Goal: Transaction & Acquisition: Purchase product/service

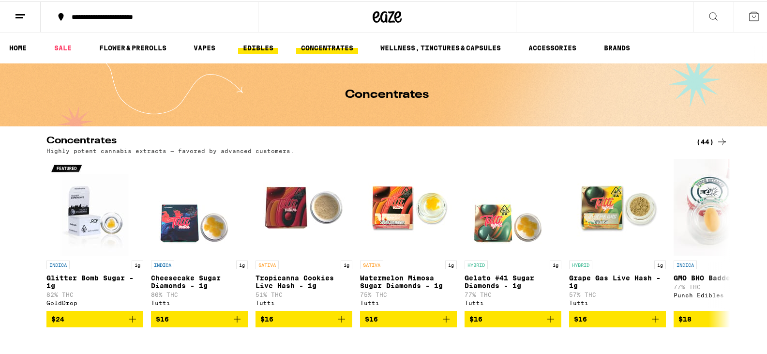
click at [261, 47] on link "EDIBLES" at bounding box center [258, 47] width 40 height 12
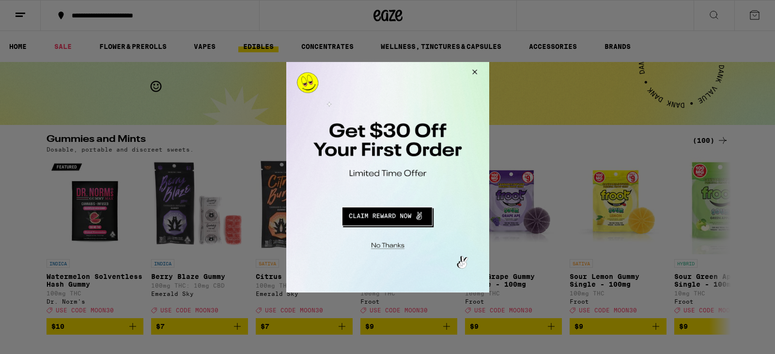
click at [707, 21] on div at bounding box center [387, 177] width 775 height 354
click at [470, 71] on button "Close Modal" at bounding box center [472, 72] width 26 height 23
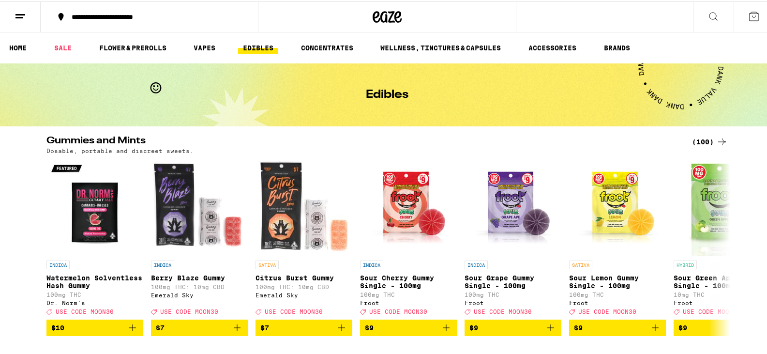
click at [708, 17] on icon at bounding box center [714, 15] width 12 height 12
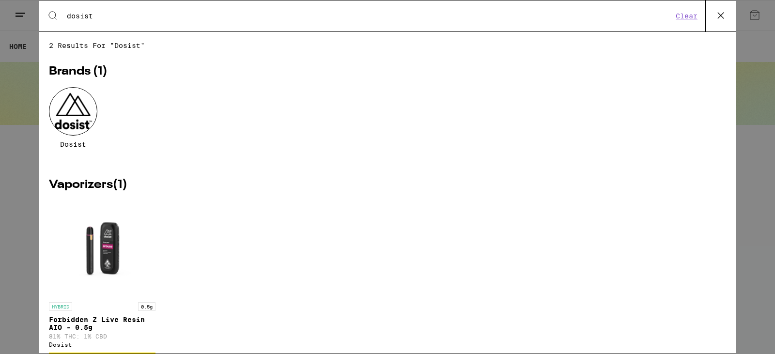
type input "dosist"
click at [68, 105] on div at bounding box center [73, 111] width 48 height 48
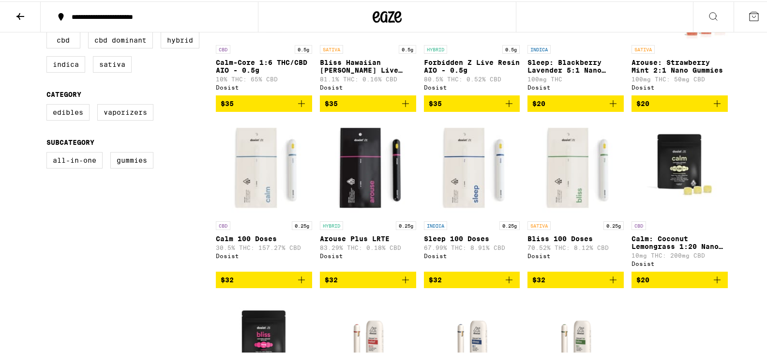
scroll to position [436, 0]
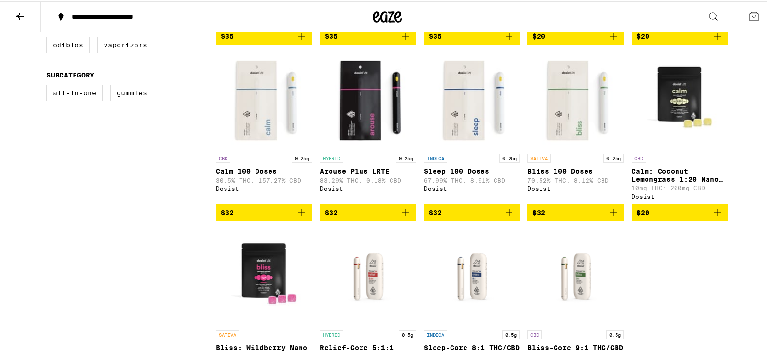
click at [356, 128] on img "Open page for Arouse Plus LRTE from Dosist" at bounding box center [368, 99] width 96 height 97
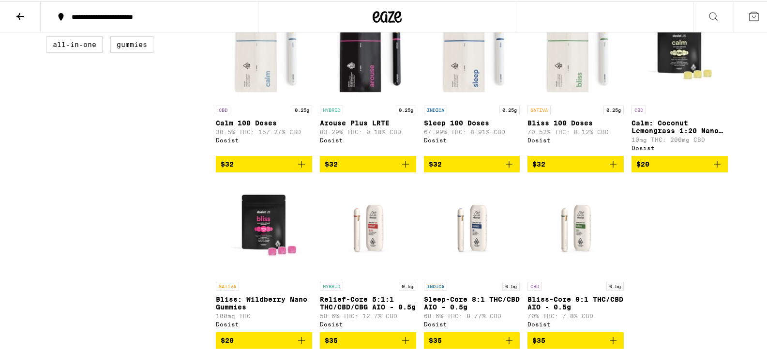
scroll to position [581, 0]
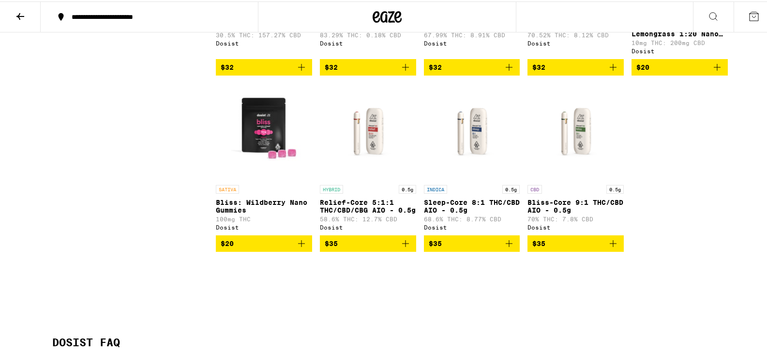
click at [581, 248] on span "$35" at bounding box center [576, 242] width 87 height 12
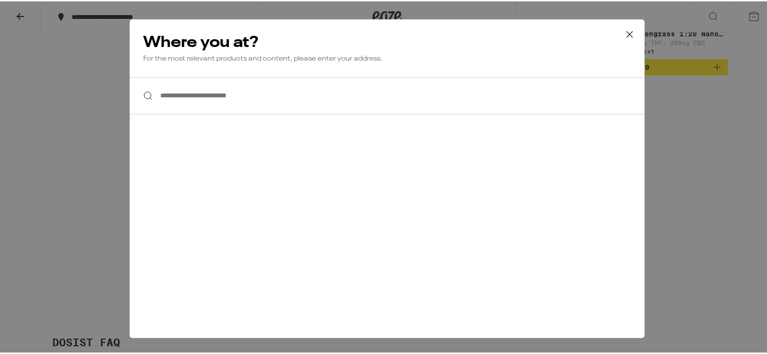
click at [626, 29] on icon at bounding box center [630, 33] width 15 height 15
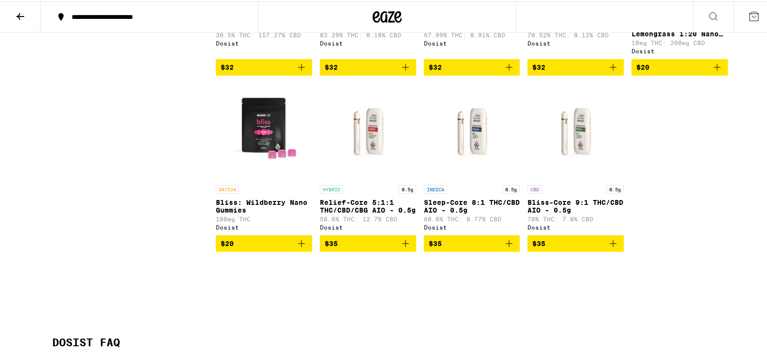
click at [549, 210] on p "Bliss-Core 9:1 THC/CBD AIO - 0.5g" at bounding box center [576, 204] width 96 height 15
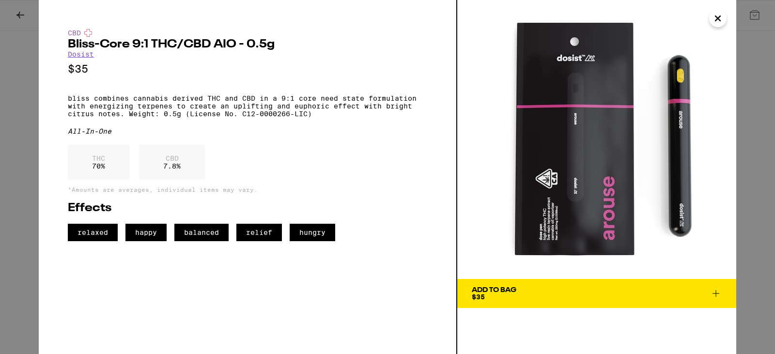
click at [713, 21] on icon "Close" at bounding box center [718, 18] width 12 height 15
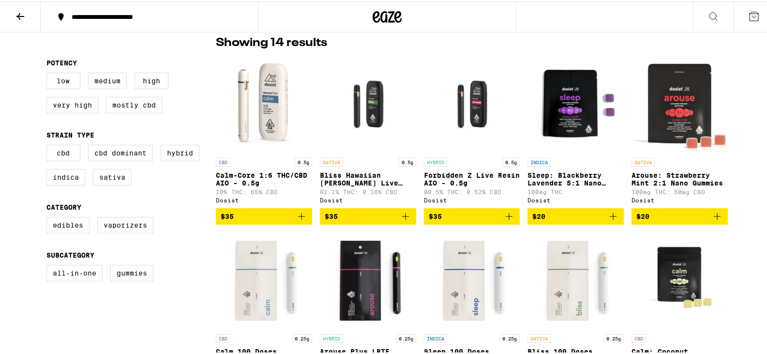
scroll to position [242, 0]
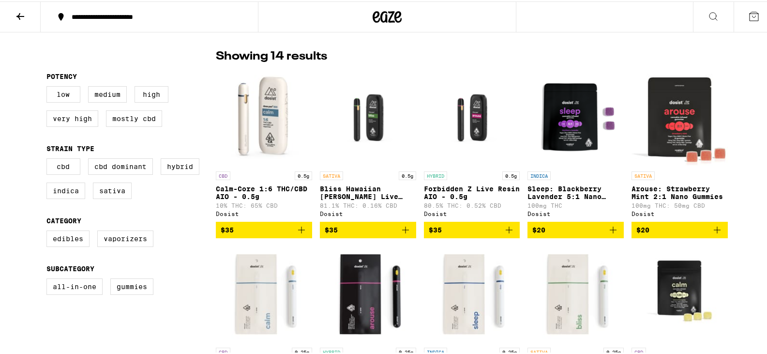
click at [260, 188] on p "Calm-Core 1:6 THC/CBD AIO - 0.5g" at bounding box center [264, 190] width 96 height 15
click at [461, 196] on p "Forbidden Z Live Resin AIO - 0.5g" at bounding box center [472, 190] width 96 height 15
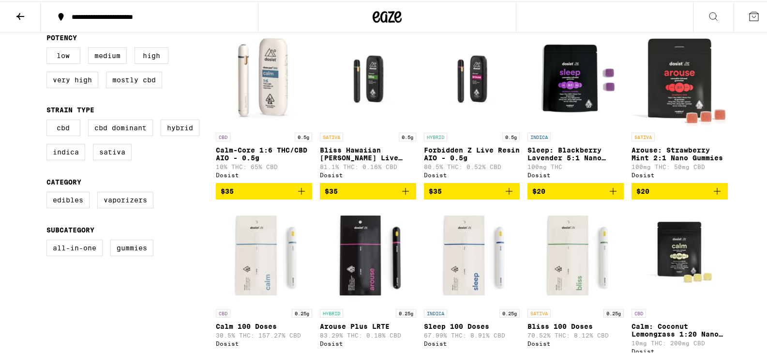
scroll to position [194, 0]
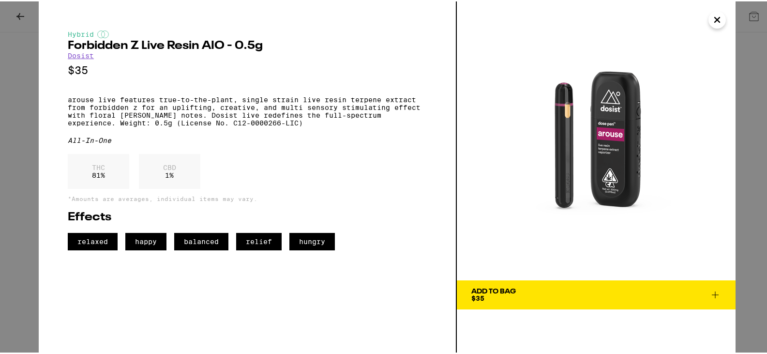
scroll to position [581, 0]
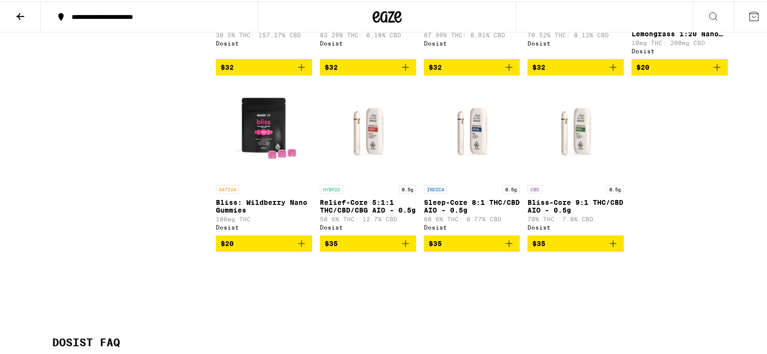
click at [21, 14] on icon at bounding box center [21, 15] width 12 height 12
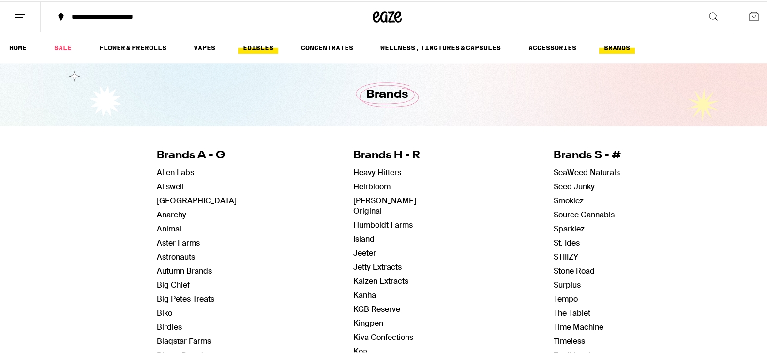
click at [275, 44] on link "EDIBLES" at bounding box center [258, 47] width 40 height 12
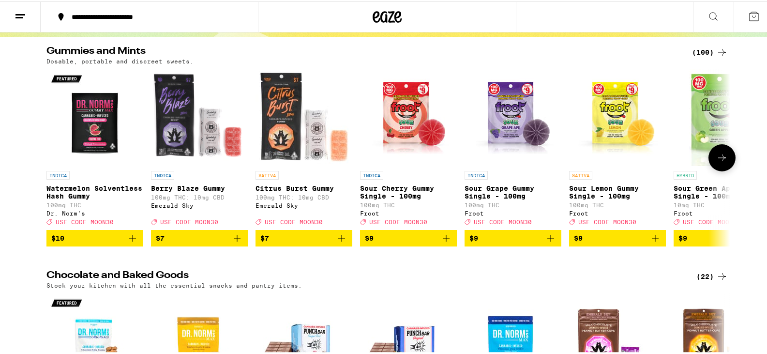
scroll to position [97, 0]
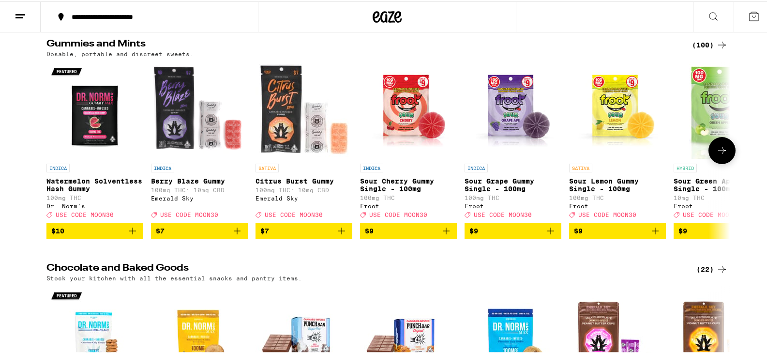
click at [721, 151] on icon at bounding box center [723, 149] width 12 height 12
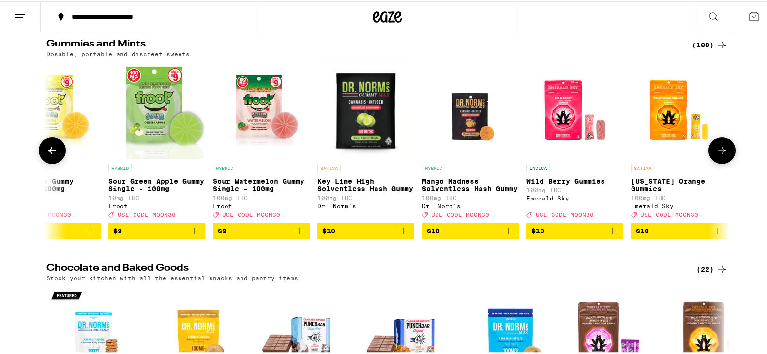
scroll to position [0, 576]
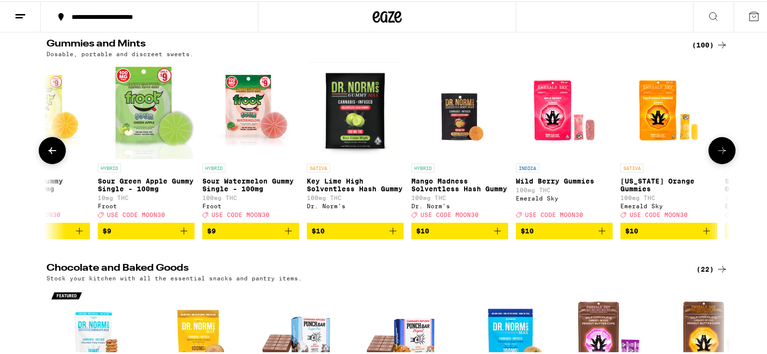
click at [721, 151] on icon at bounding box center [723, 149] width 12 height 12
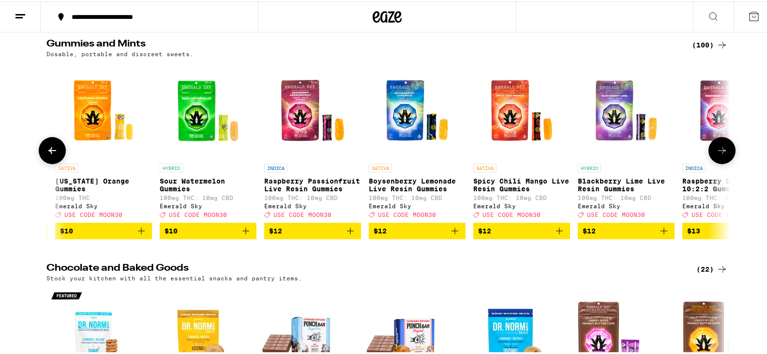
scroll to position [0, 1152]
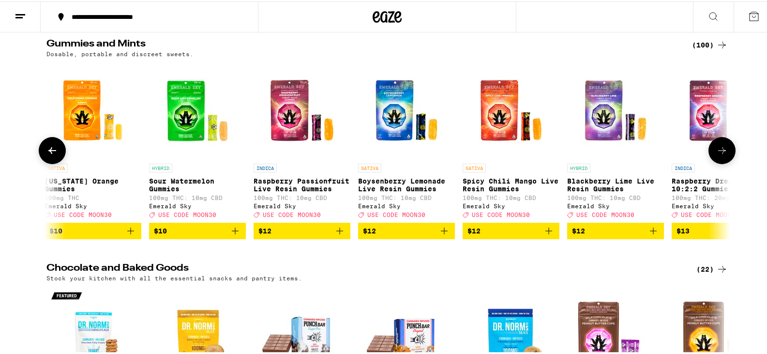
click at [721, 151] on icon at bounding box center [723, 149] width 12 height 12
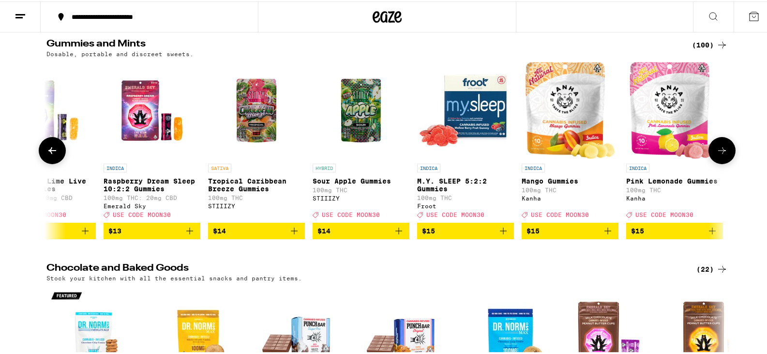
scroll to position [0, 1728]
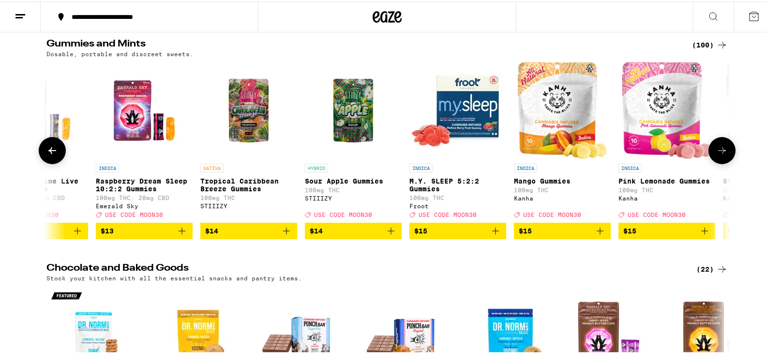
click at [721, 150] on icon at bounding box center [723, 149] width 12 height 12
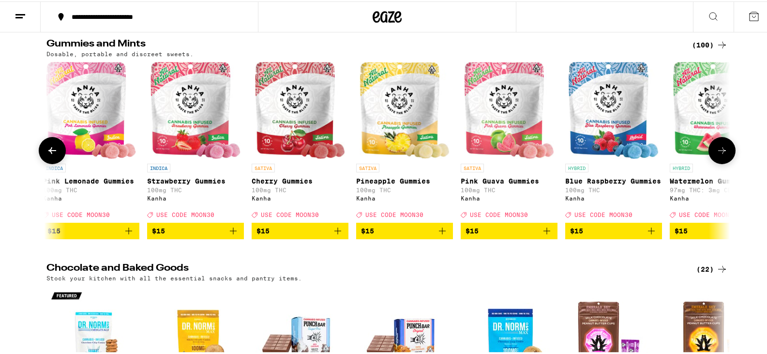
click at [721, 150] on icon at bounding box center [723, 149] width 12 height 12
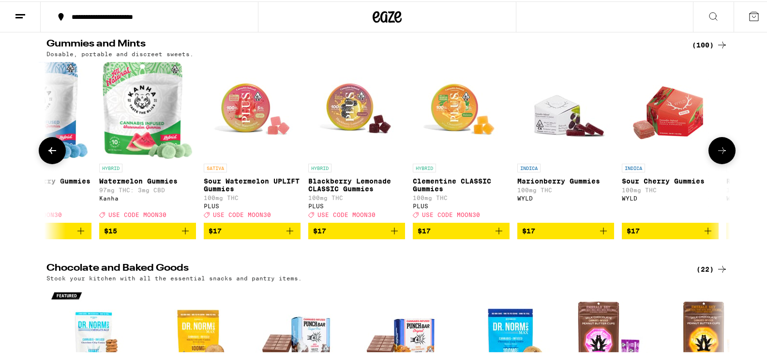
scroll to position [0, 2881]
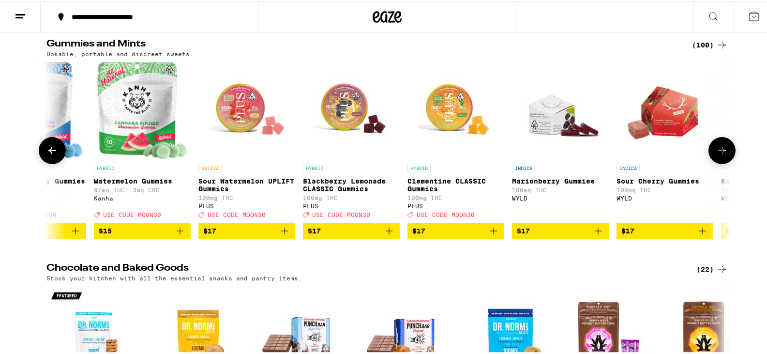
click at [721, 150] on icon at bounding box center [723, 149] width 12 height 12
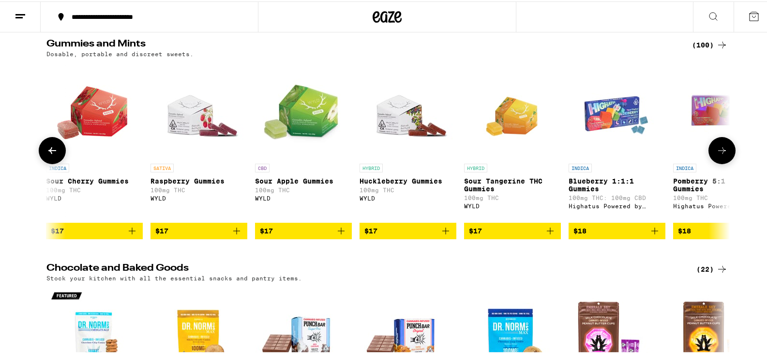
scroll to position [0, 3457]
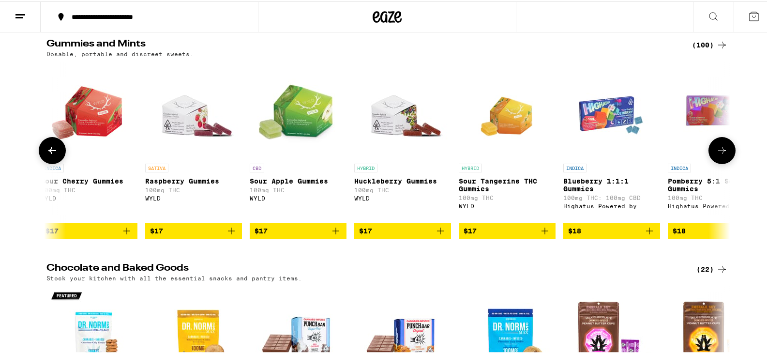
click at [721, 150] on icon at bounding box center [723, 149] width 12 height 12
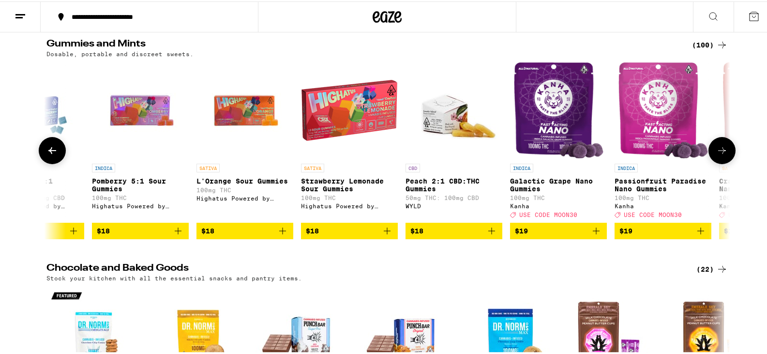
click at [721, 150] on icon at bounding box center [723, 149] width 12 height 12
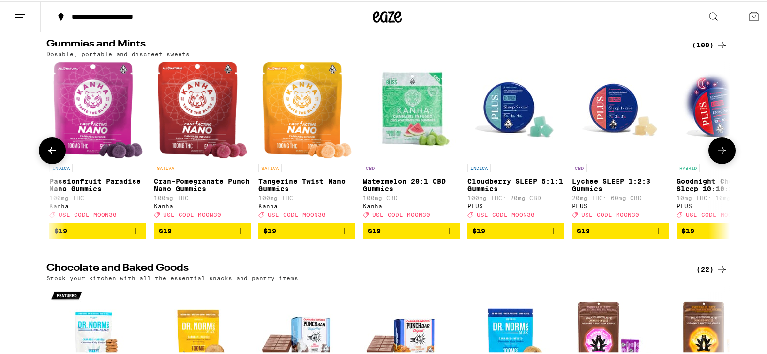
scroll to position [0, 4609]
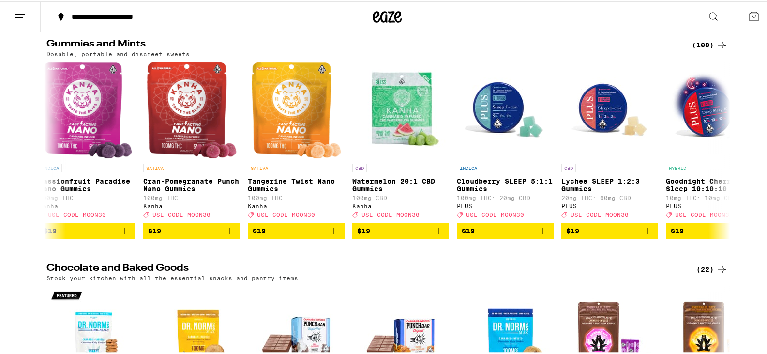
click at [715, 21] on button at bounding box center [713, 15] width 41 height 31
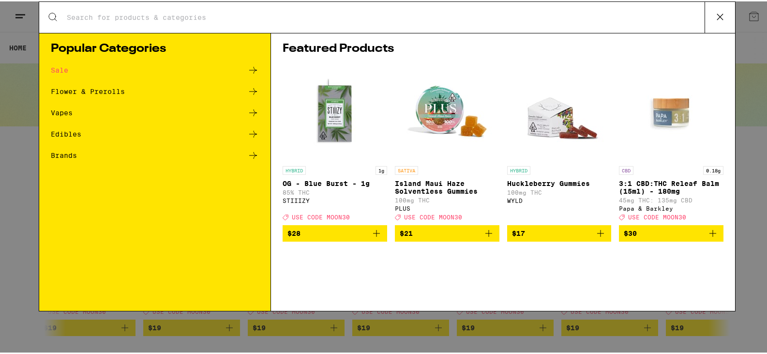
scroll to position [0, 0]
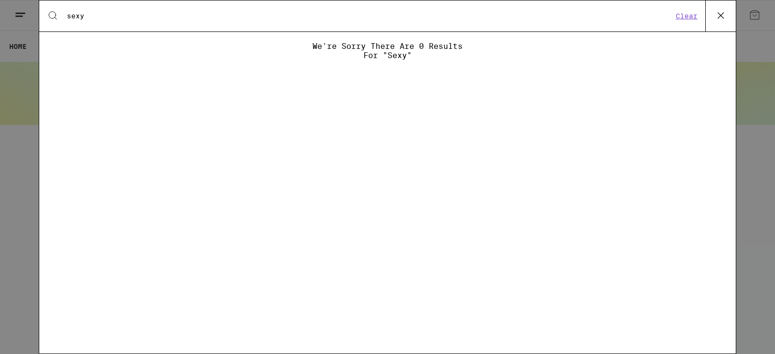
click at [579, 15] on input "sexy" at bounding box center [369, 16] width 606 height 9
type input "sex"
click at [716, 13] on icon at bounding box center [720, 15] width 15 height 15
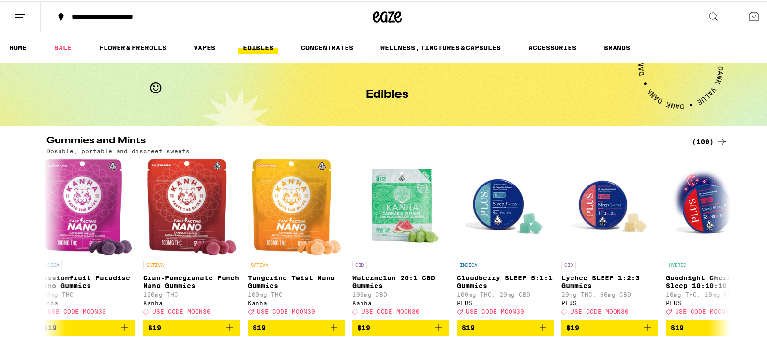
click at [717, 137] on icon at bounding box center [723, 141] width 12 height 12
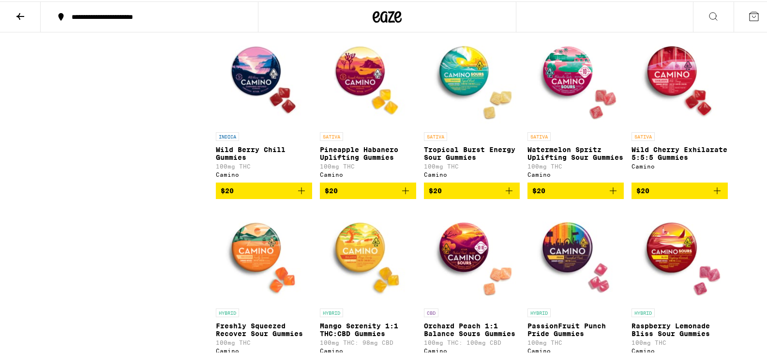
scroll to position [2130, 0]
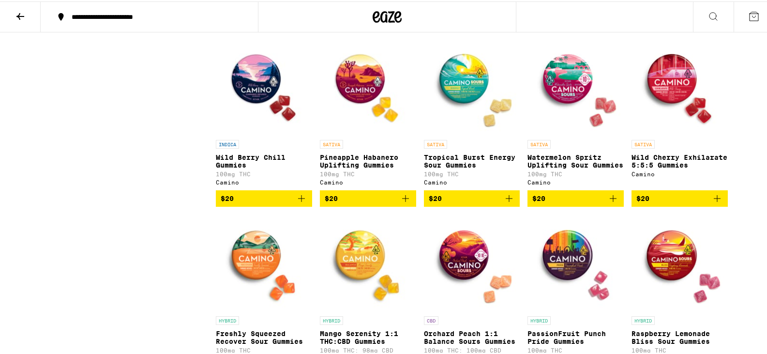
click at [576, 168] on p "Watermelon Spritz Uplifting Sour Gummies" at bounding box center [576, 159] width 96 height 15
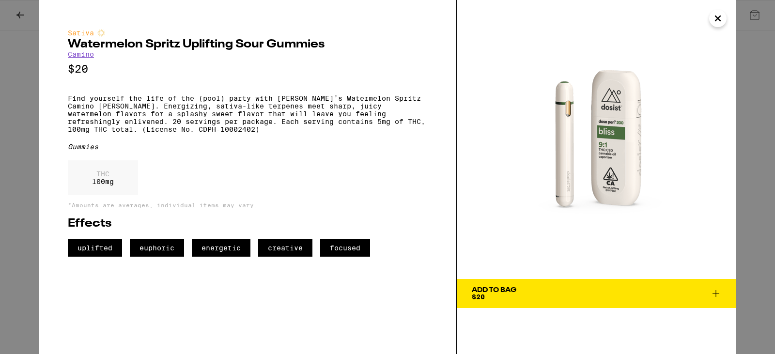
click at [713, 21] on icon "Close" at bounding box center [718, 18] width 12 height 15
